Goal: Complete application form

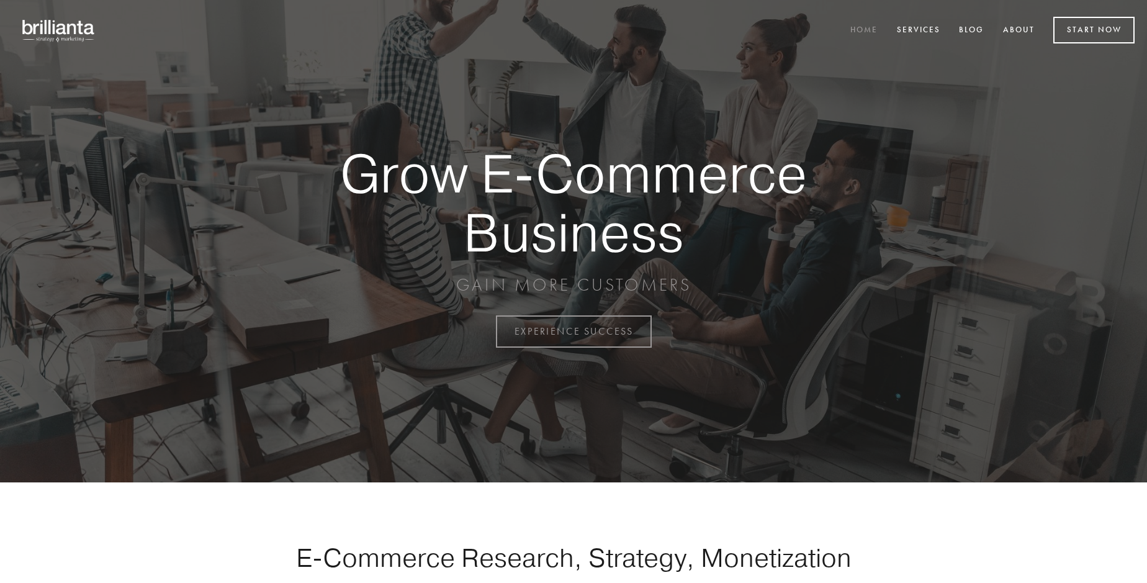
scroll to position [3254, 0]
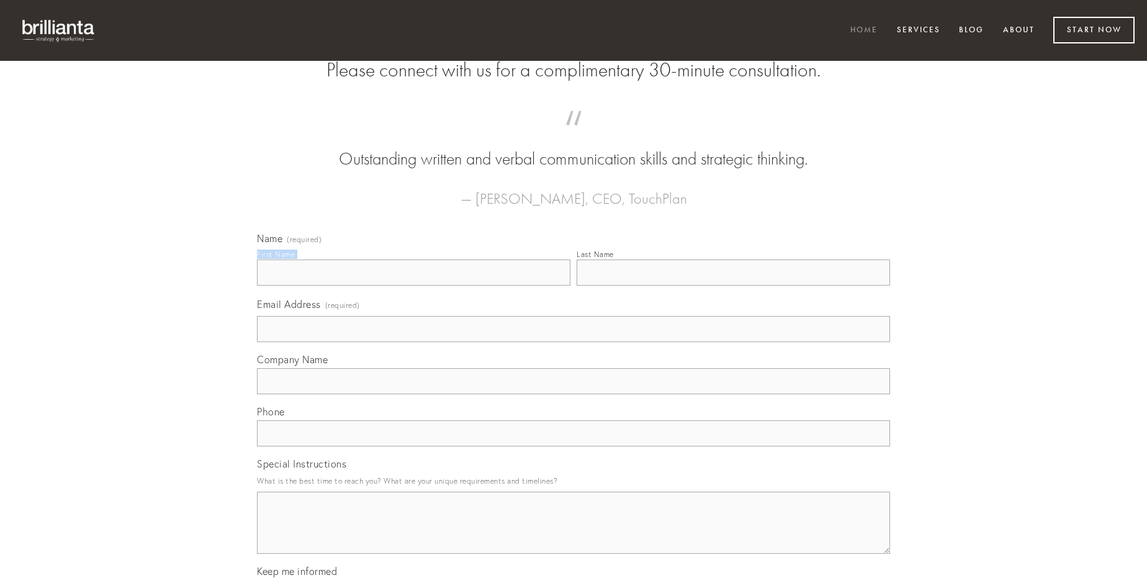
type input "[PERSON_NAME]"
click at [733, 286] on input "Last Name" at bounding box center [733, 272] width 313 height 26
type input "[PERSON_NAME]"
click at [574, 342] on input "Email Address (required)" at bounding box center [573, 329] width 633 height 26
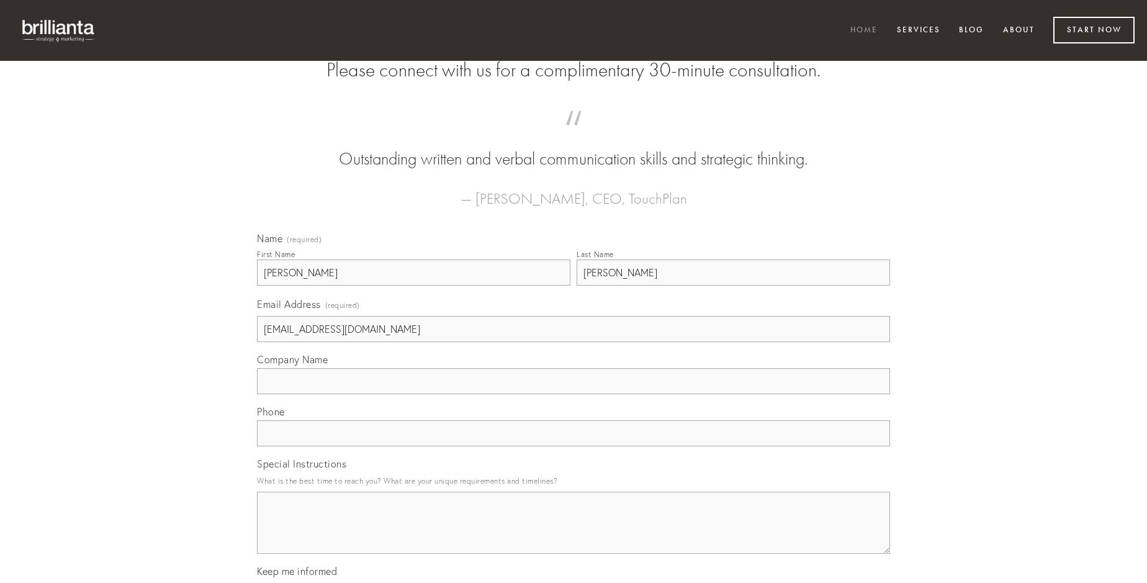
type input "[EMAIL_ADDRESS][DOMAIN_NAME]"
click at [574, 394] on input "Company Name" at bounding box center [573, 381] width 633 height 26
type input "suggero"
click at [574, 446] on input "text" at bounding box center [573, 433] width 633 height 26
click at [574, 534] on textarea "Special Instructions" at bounding box center [573, 523] width 633 height 62
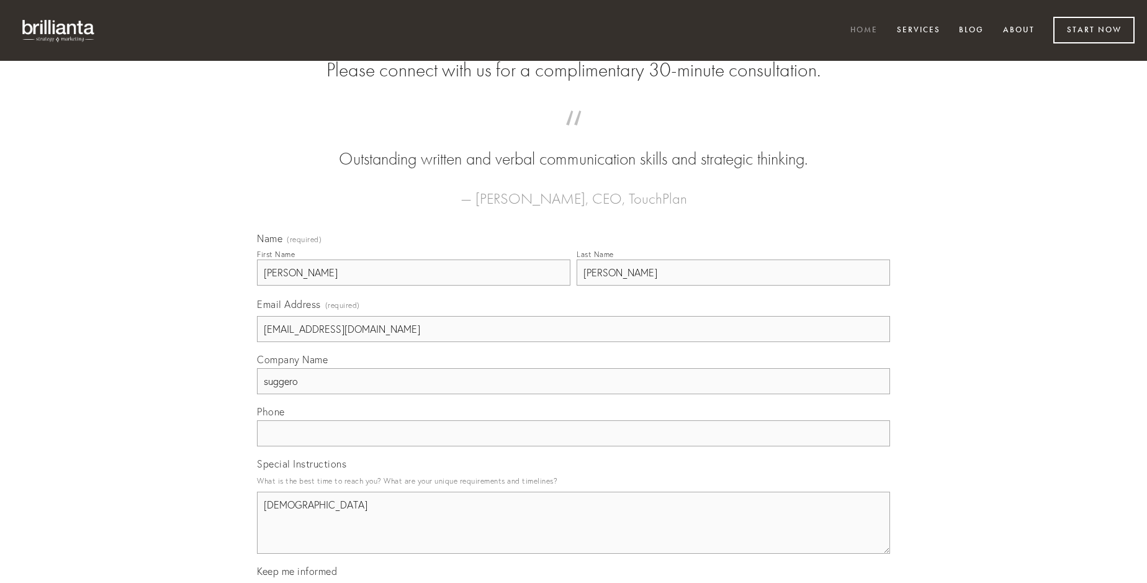
type textarea "[DEMOGRAPHIC_DATA]"
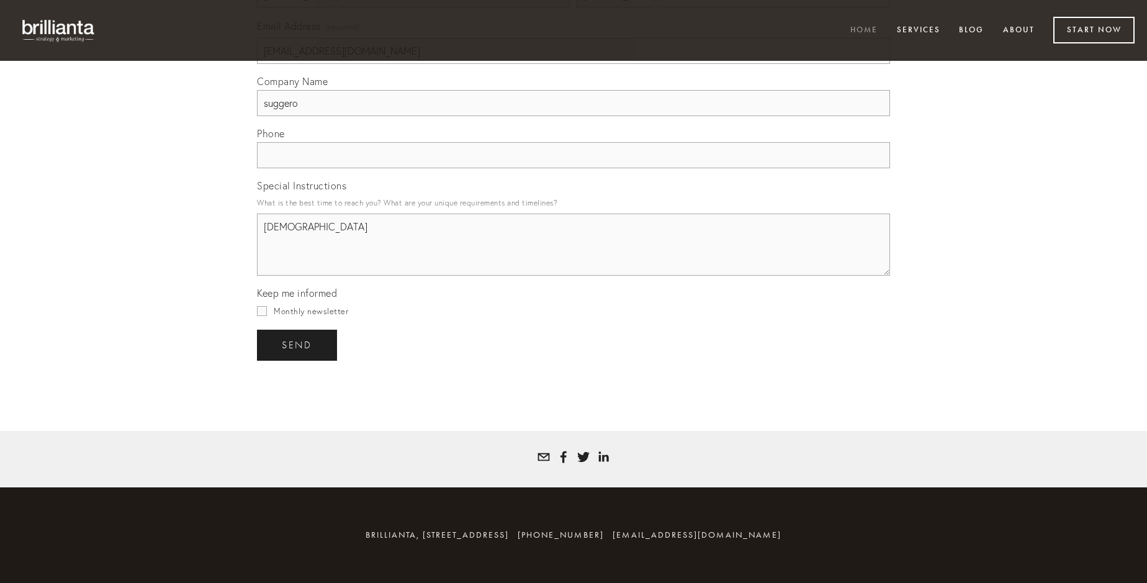
click at [298, 344] on span "send" at bounding box center [297, 345] width 30 height 11
